Goal: Complete application form

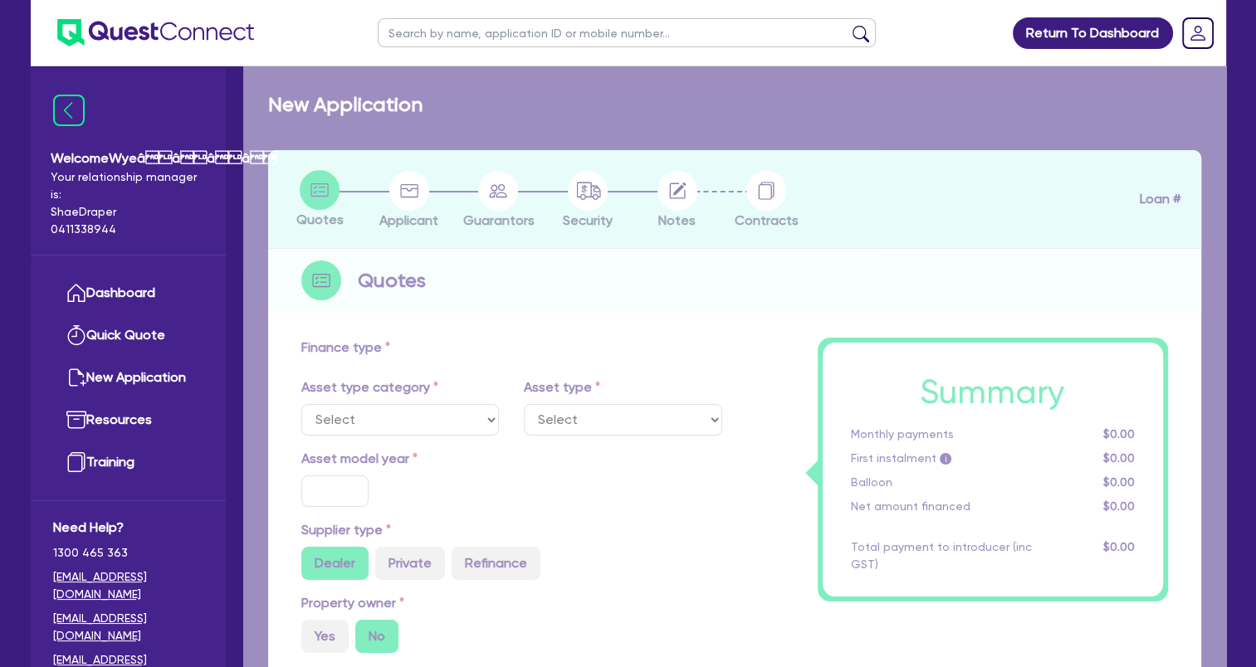
select select "TERTIARY_ASSETS"
type input "2024"
type input "43,989"
type input "5,000"
type input "3.67"
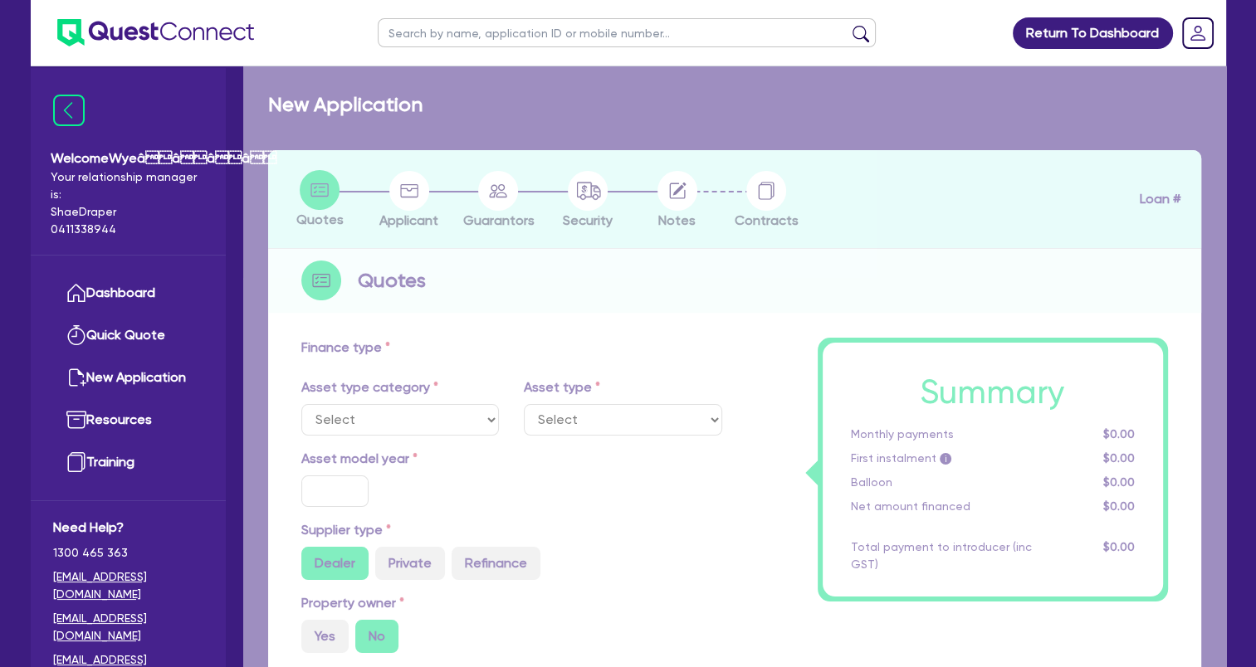
type input "1,430.9"
type input "17.25"
select select "BEAUTY_EQUIPMENT"
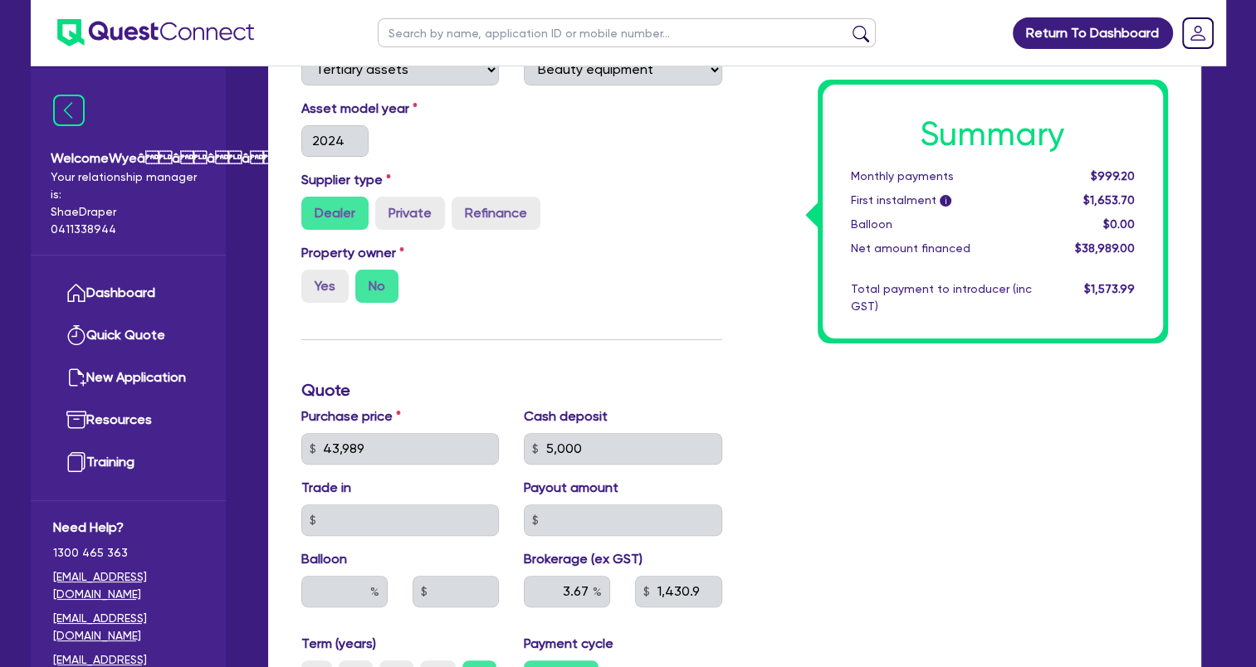
scroll to position [498, 0]
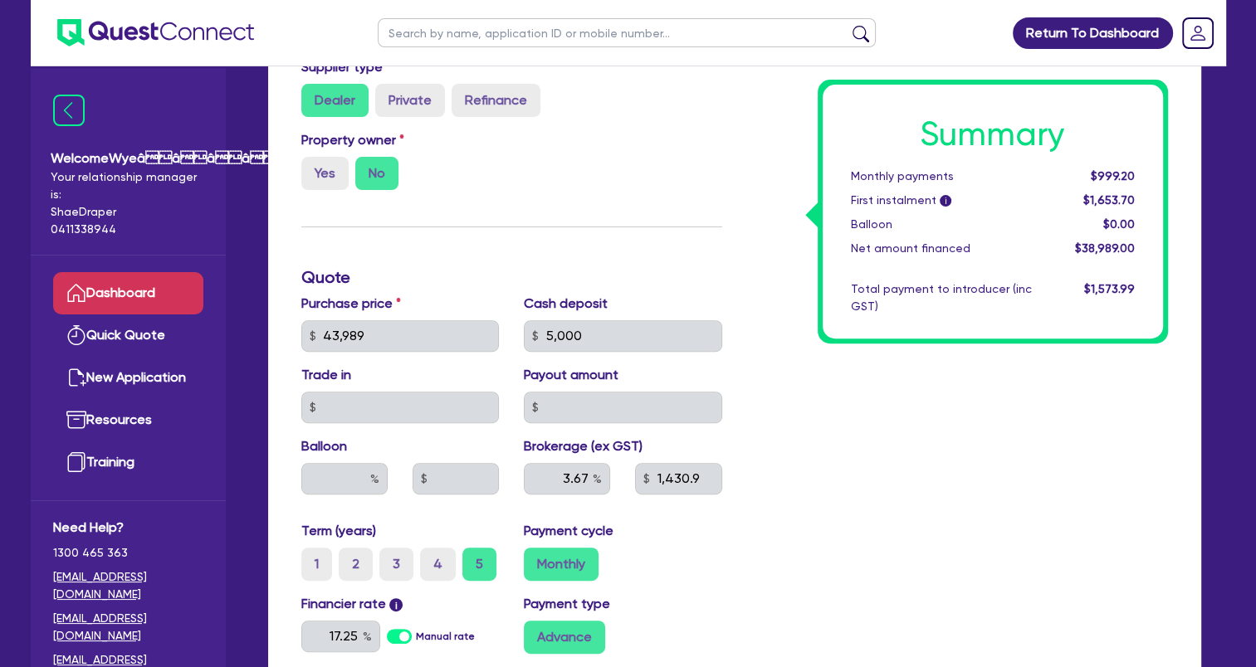
click at [148, 284] on link "Dashboard" at bounding box center [128, 293] width 150 height 42
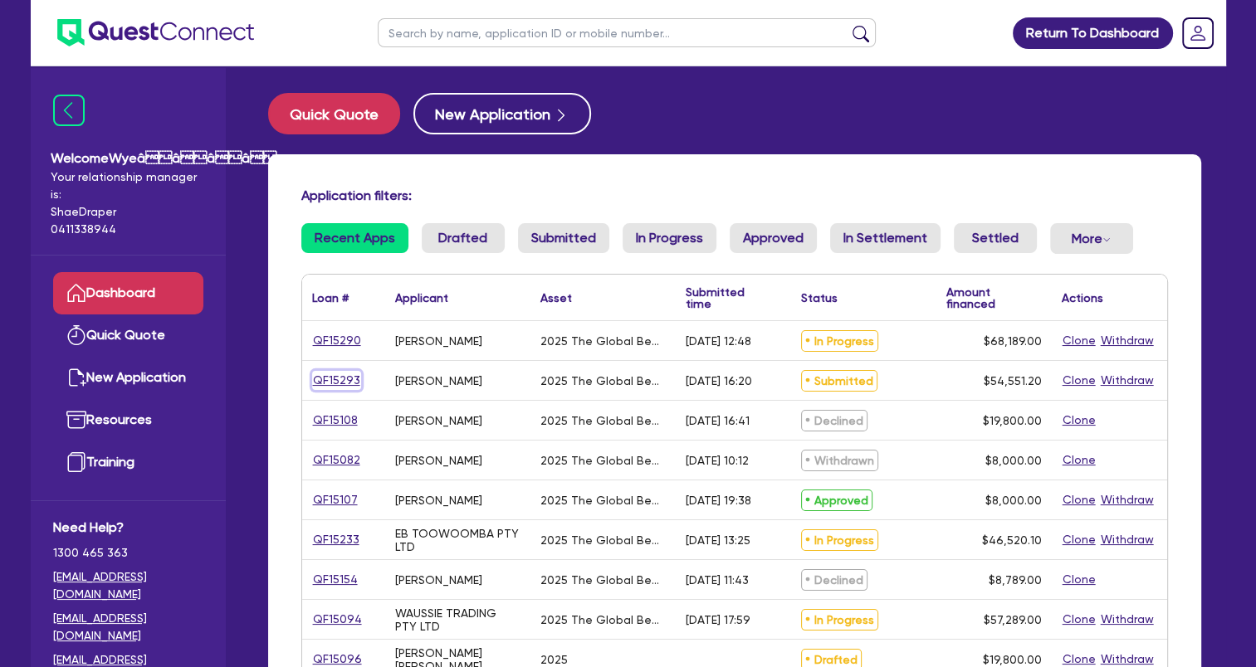
click at [346, 379] on link "QF15293" at bounding box center [336, 380] width 49 height 19
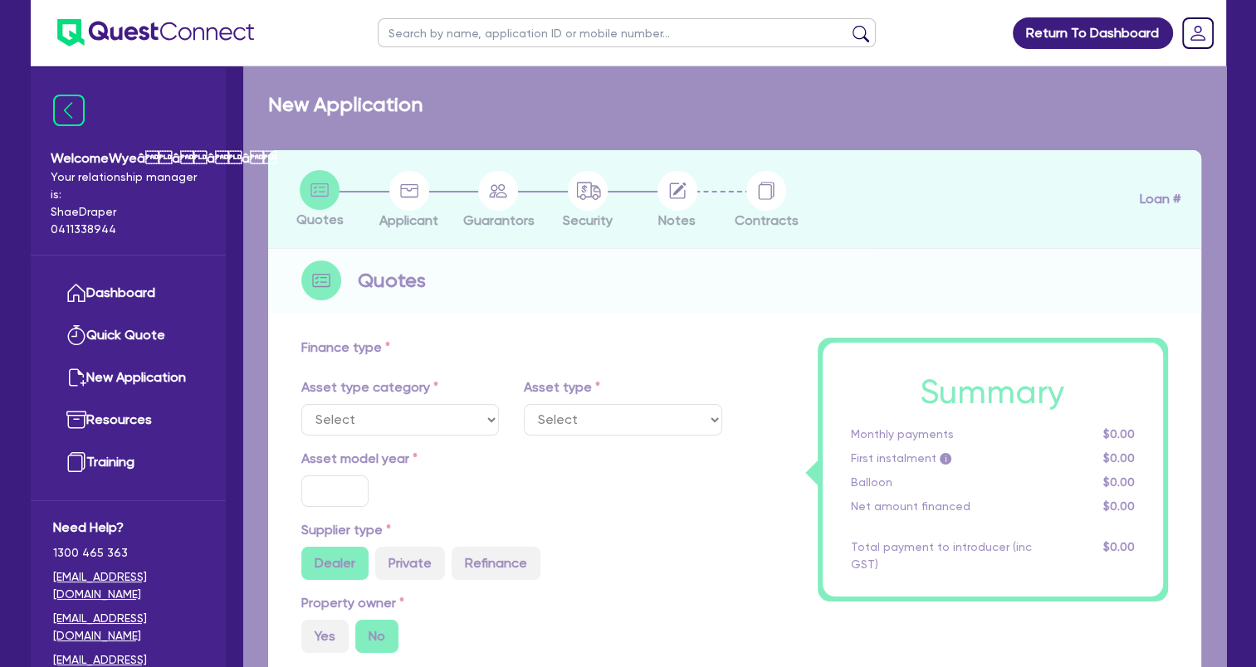
select select "TERTIARY_ASSETS"
type input "2025"
type input "68,189"
type input "13,637.8"
type input "12"
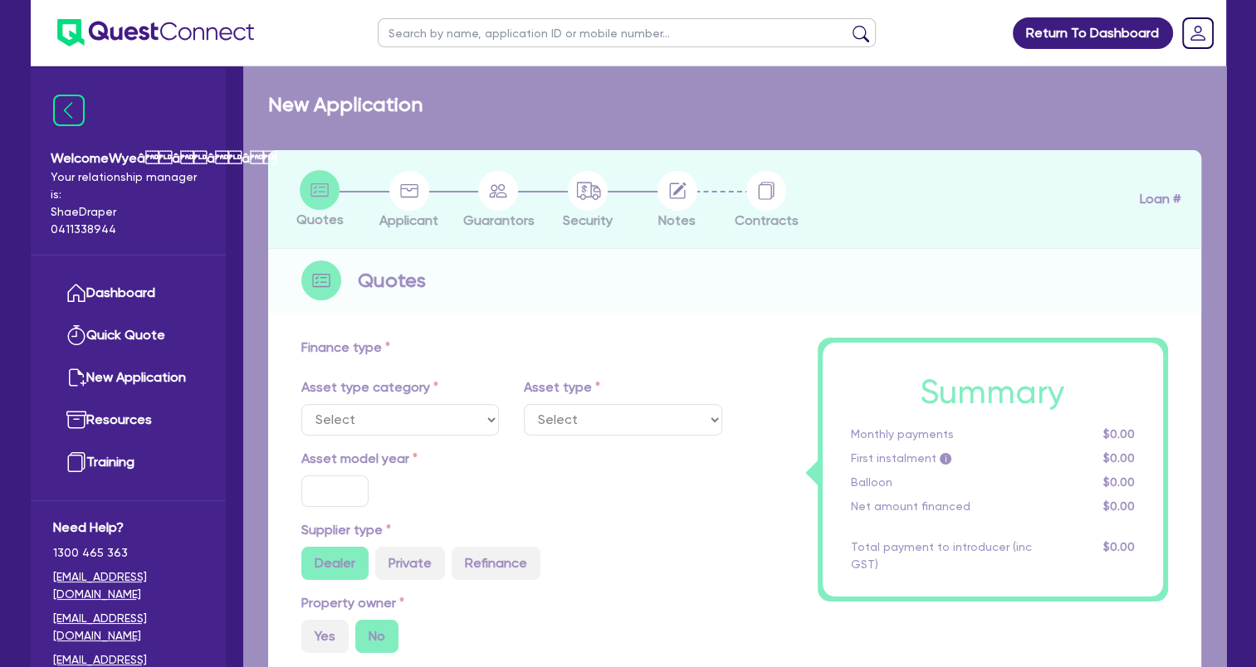
type input "6,546.14"
type input "17.95"
select select "BEAUTY_EQUIPMENT"
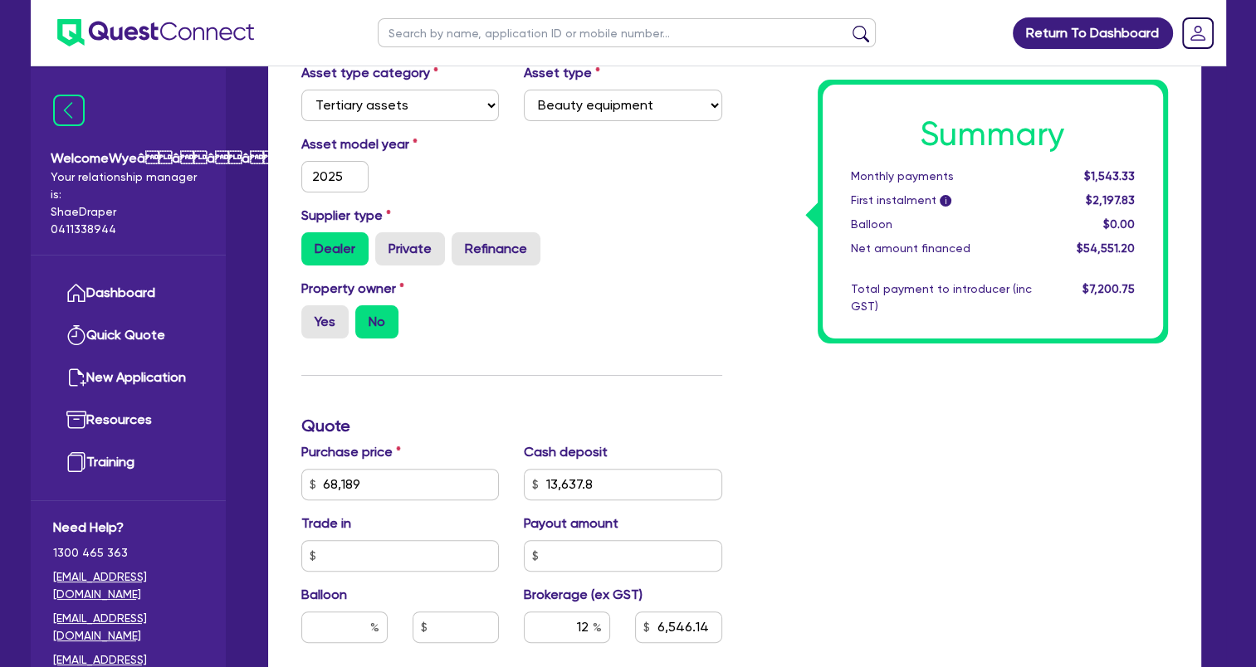
scroll to position [581, 0]
